Goal: Information Seeking & Learning: Understand process/instructions

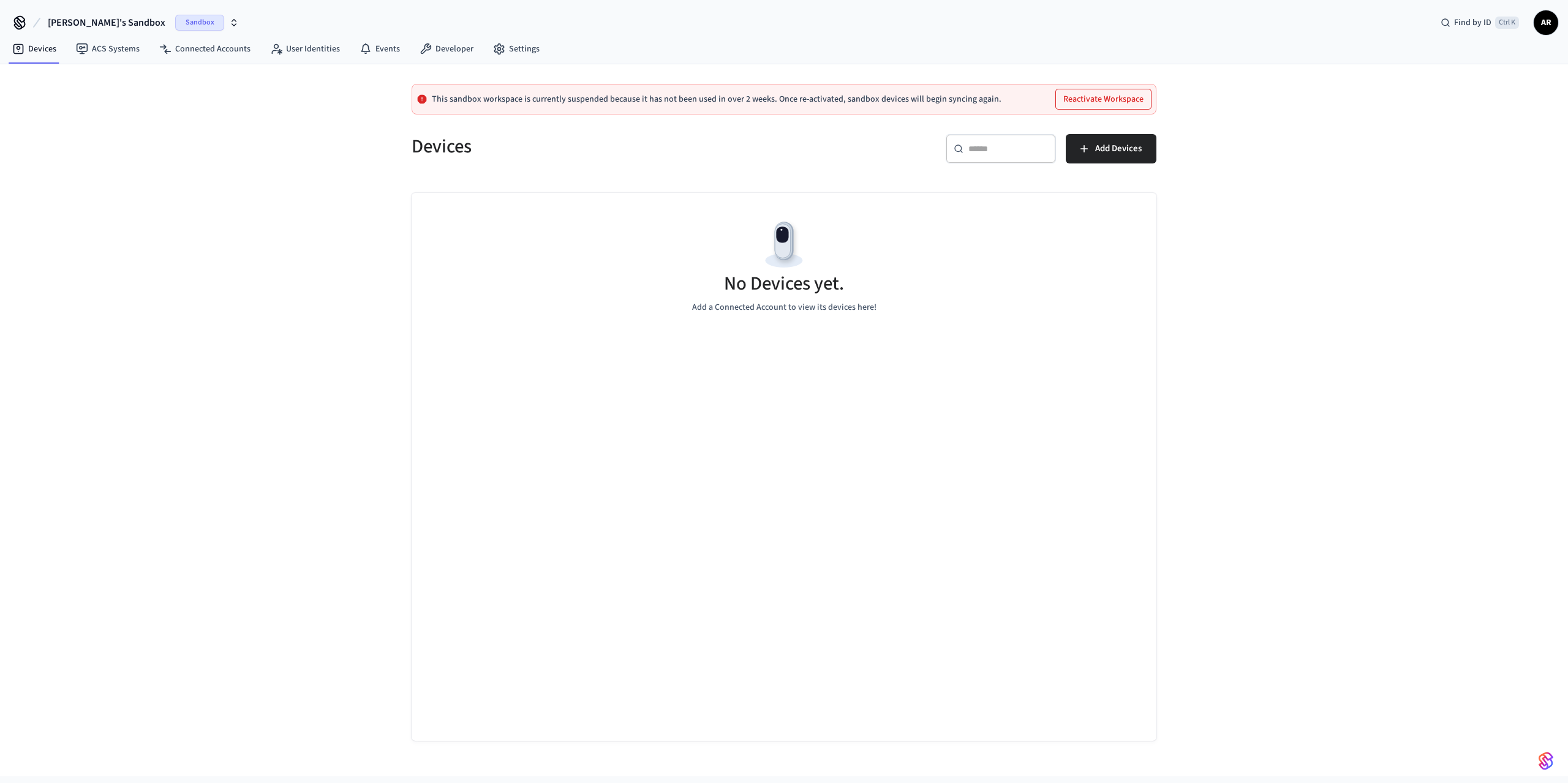
click at [175, 19] on span "Sandbox" at bounding box center [199, 23] width 49 height 16
click at [218, 99] on span "Sandbox" at bounding box center [242, 102] width 49 height 16
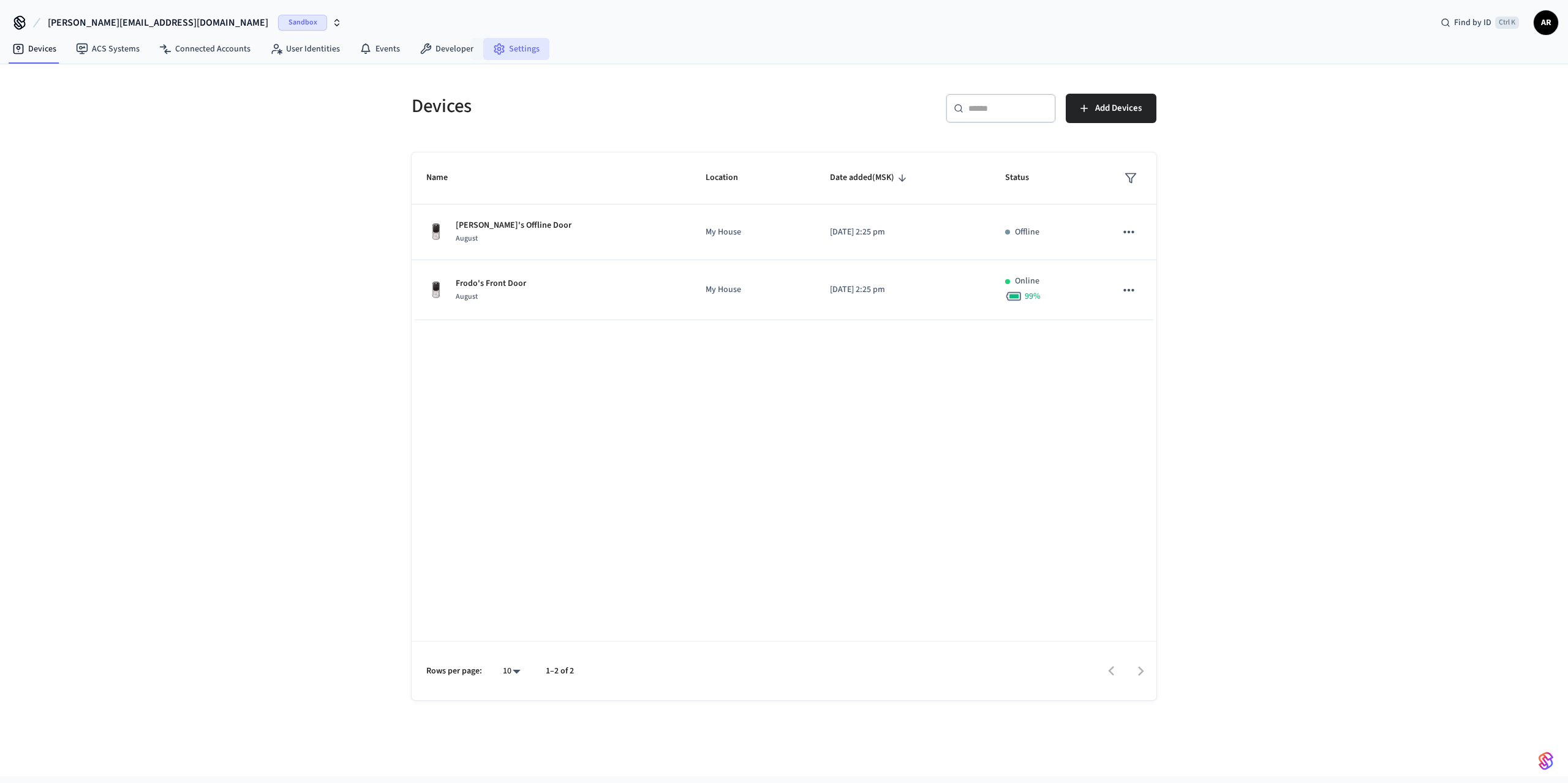
click at [512, 39] on link "Settings" at bounding box center [516, 49] width 66 height 22
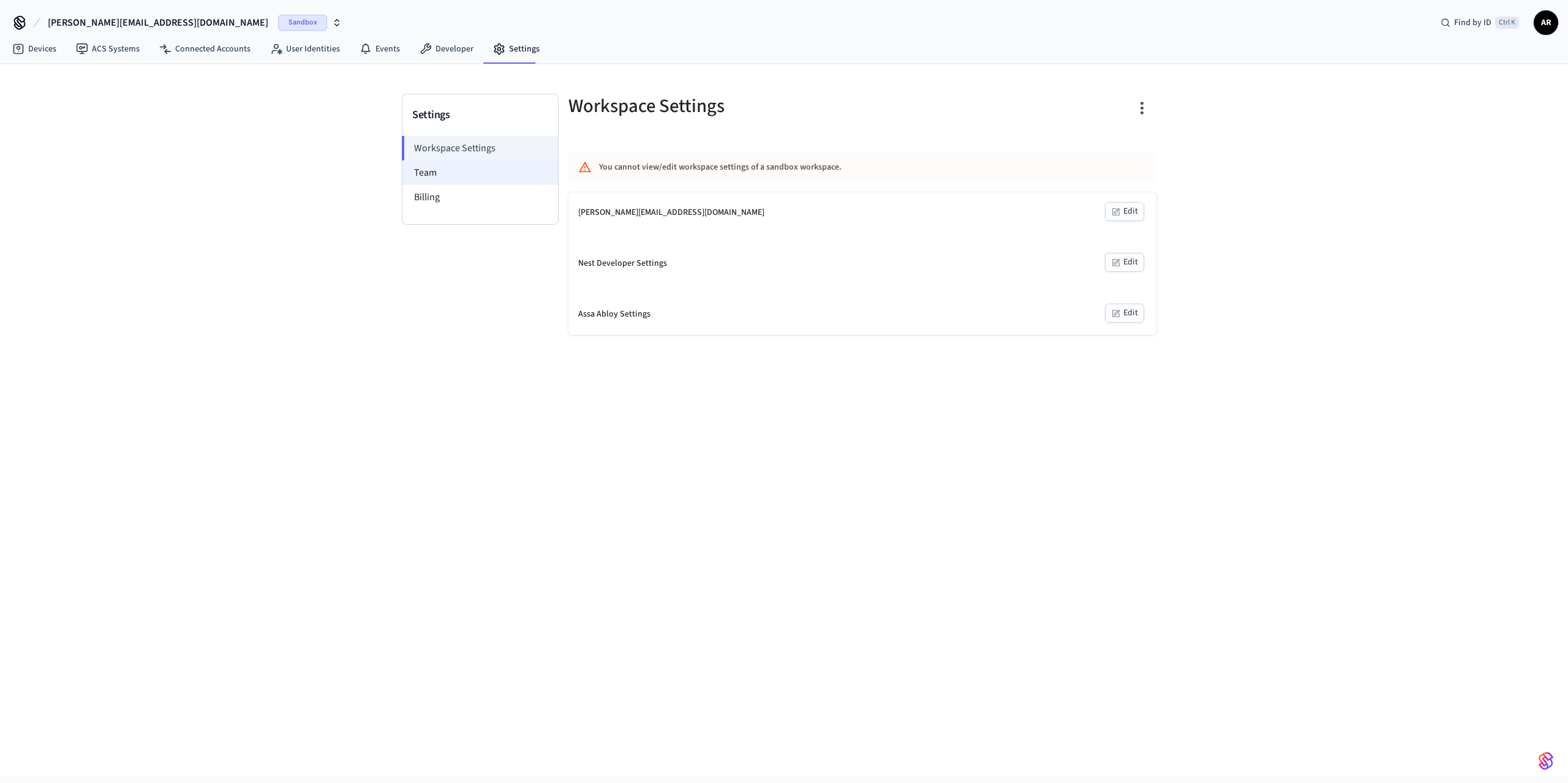
click at [485, 165] on li "Team" at bounding box center [480, 172] width 155 height 24
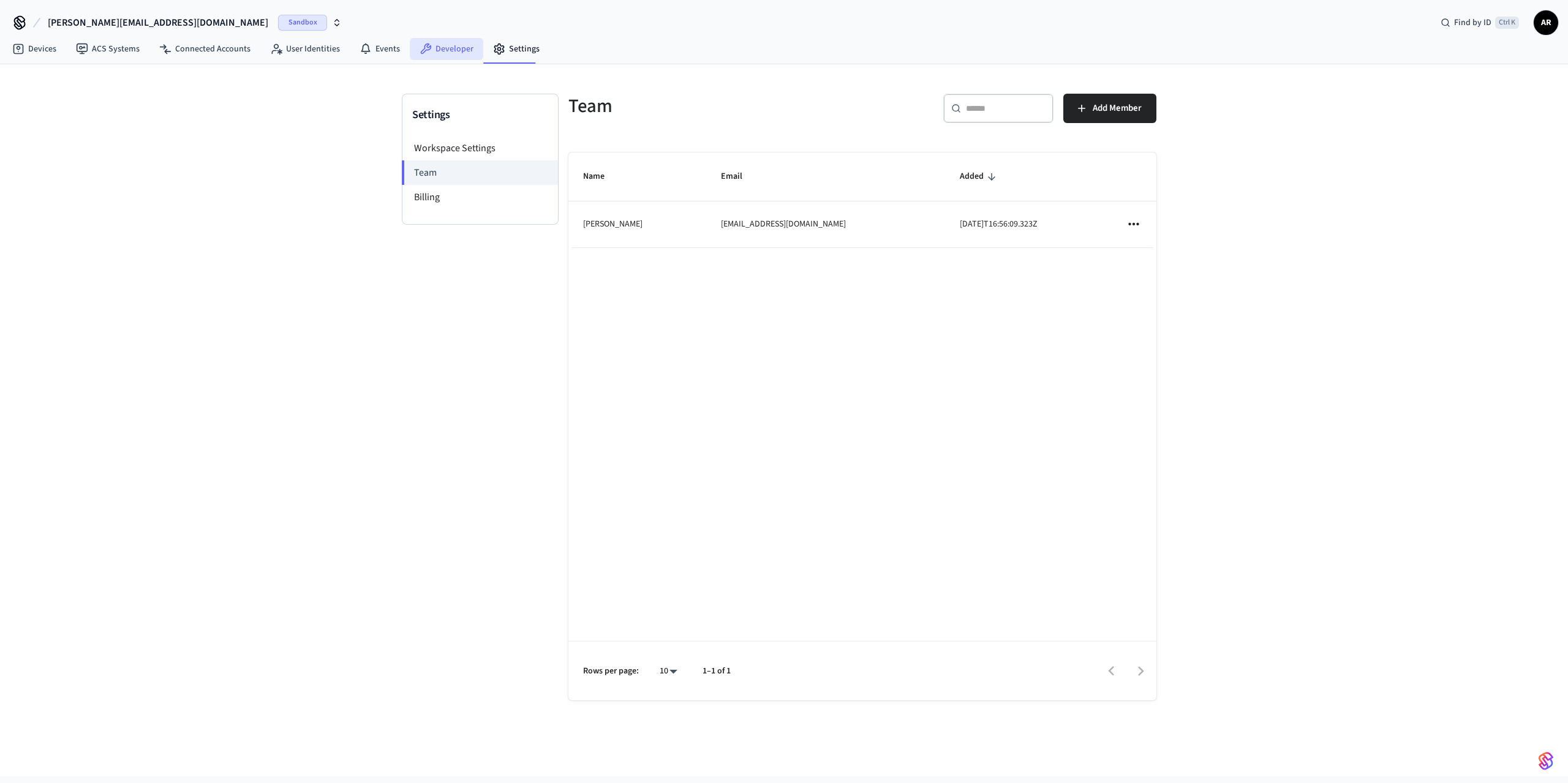
click at [439, 40] on link "Developer" at bounding box center [447, 49] width 73 height 22
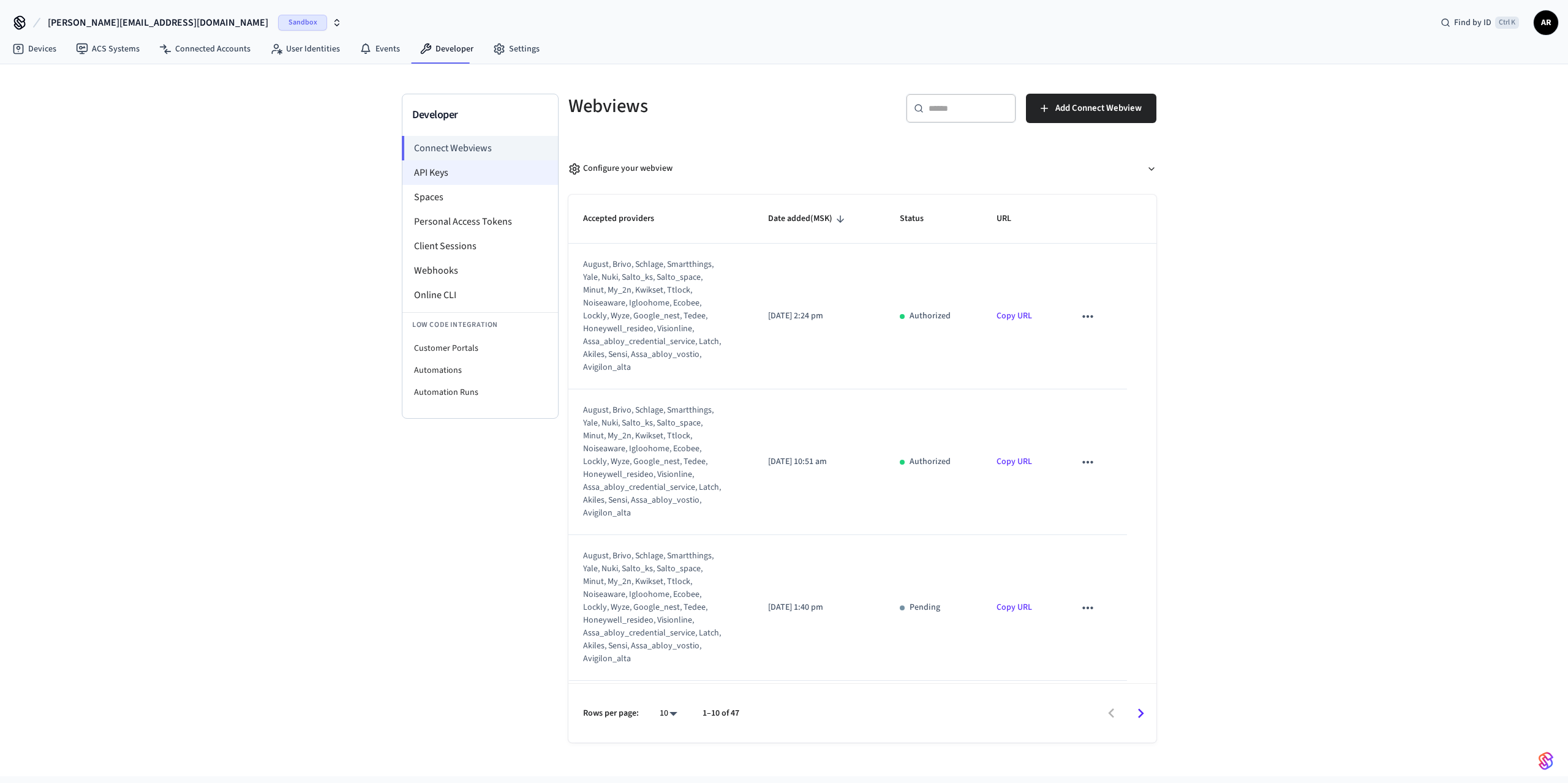
click at [440, 170] on li "API Keys" at bounding box center [480, 172] width 155 height 24
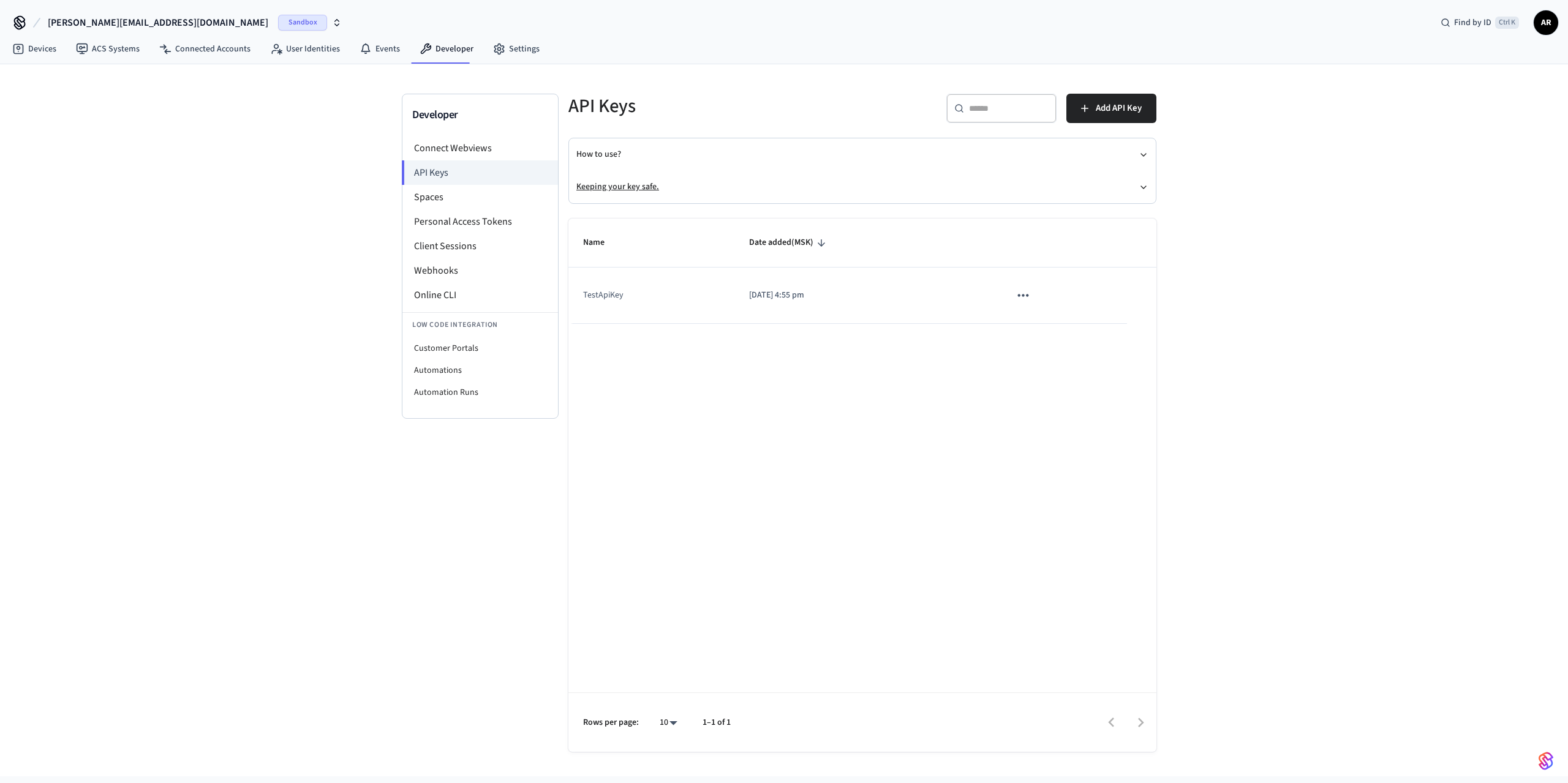
click at [625, 185] on button "Keeping your key safe." at bounding box center [862, 187] width 572 height 32
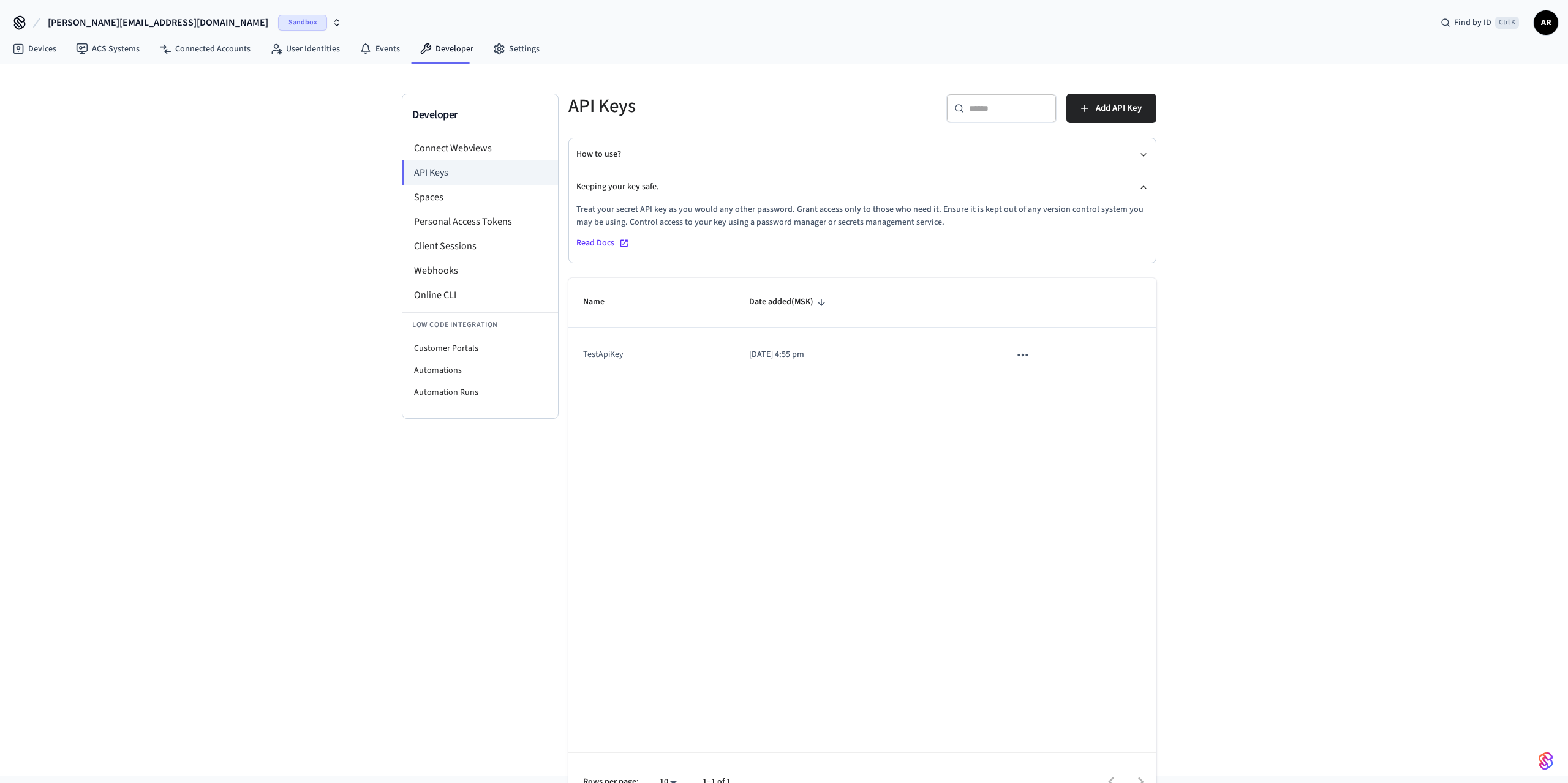
click at [594, 241] on span "Read Docs" at bounding box center [595, 244] width 38 height 13
